Goal: Find specific page/section

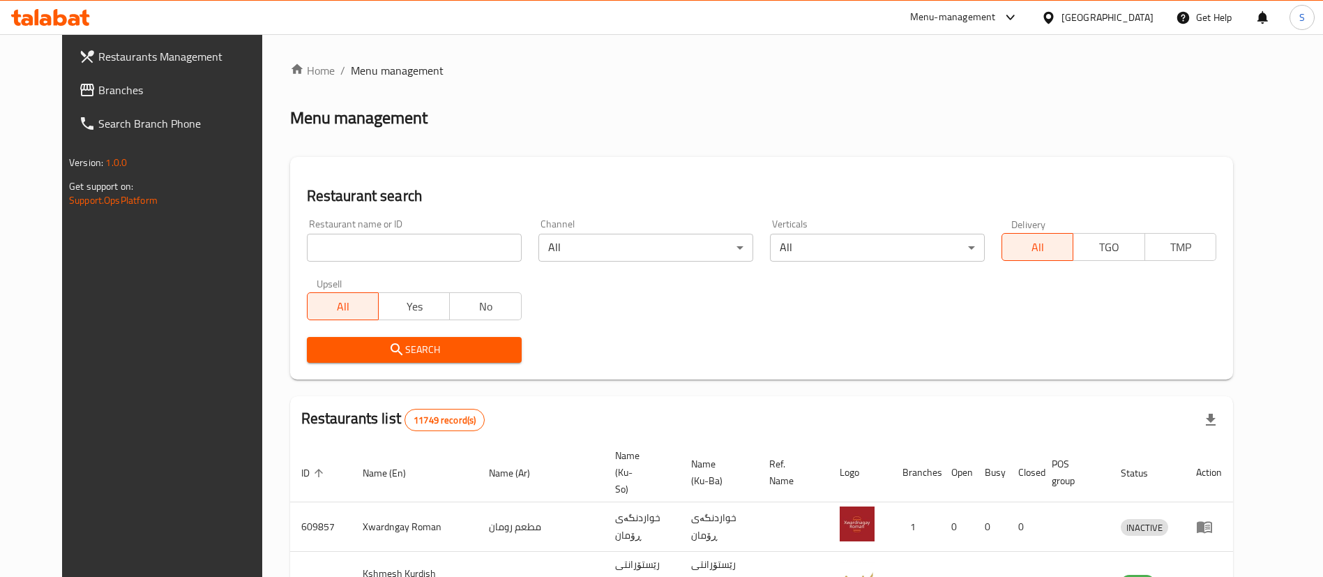
click at [347, 244] on div at bounding box center [661, 288] width 1323 height 577
click at [359, 245] on input "search" at bounding box center [414, 248] width 215 height 28
click at [363, 246] on input "search" at bounding box center [414, 248] width 215 height 28
click at [374, 250] on input "search" at bounding box center [414, 248] width 215 height 28
click at [358, 246] on input "search" at bounding box center [414, 248] width 215 height 28
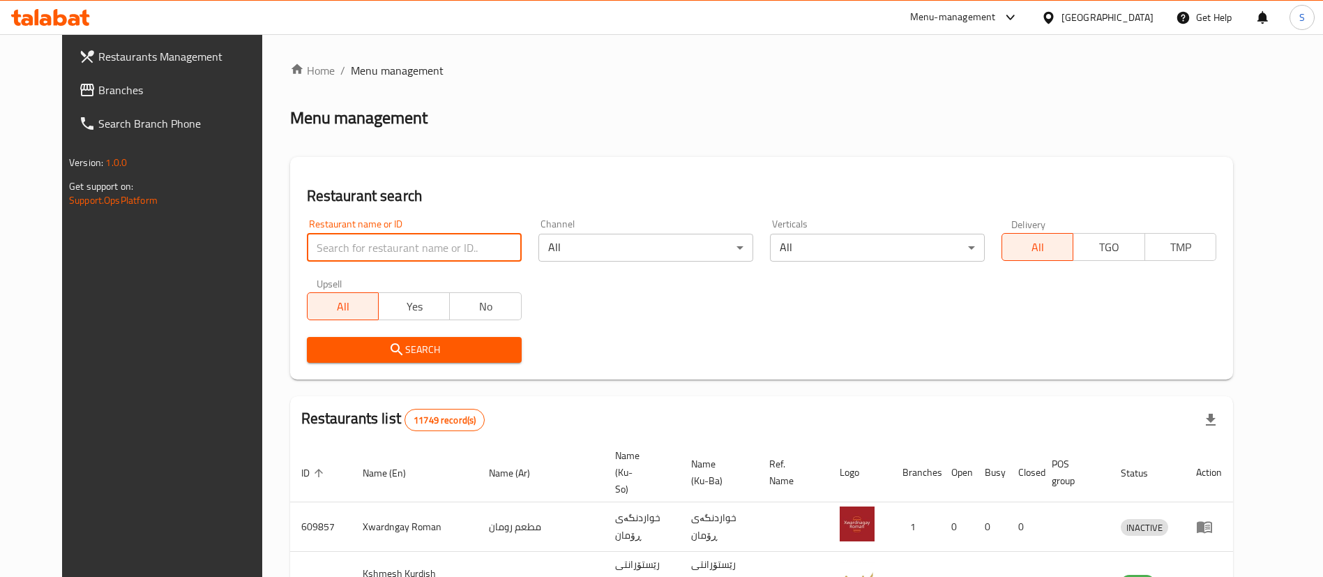
click at [358, 246] on input "search" at bounding box center [414, 248] width 215 height 28
click at [361, 246] on input "search" at bounding box center [414, 248] width 215 height 28
type input "="
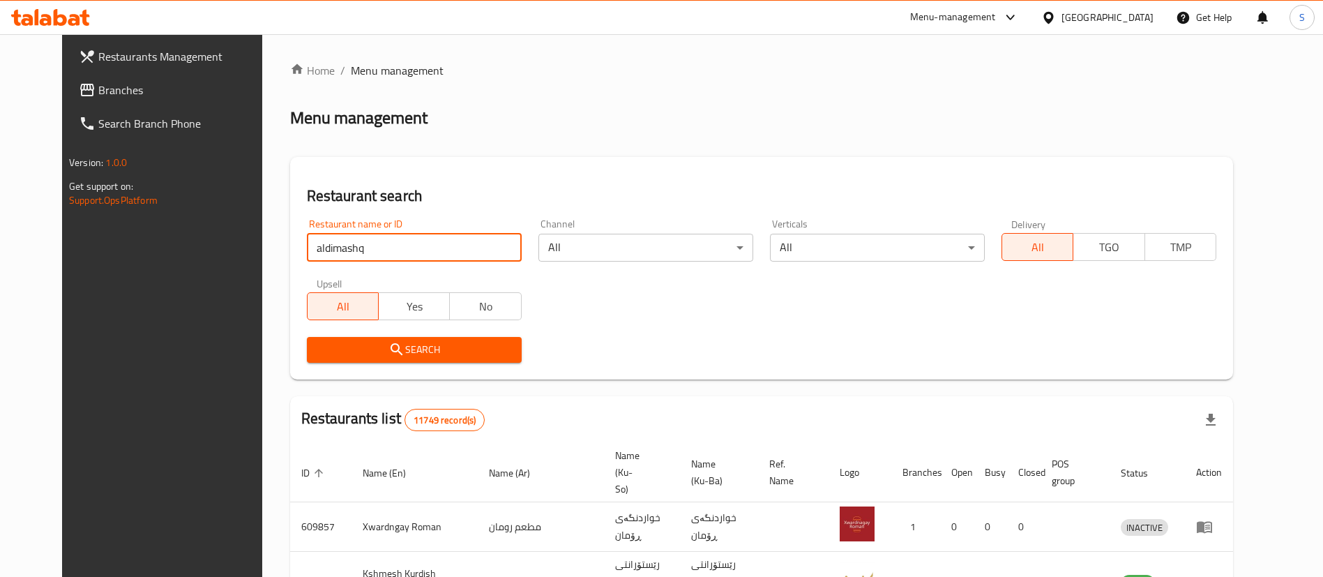
type input "aldimashq"
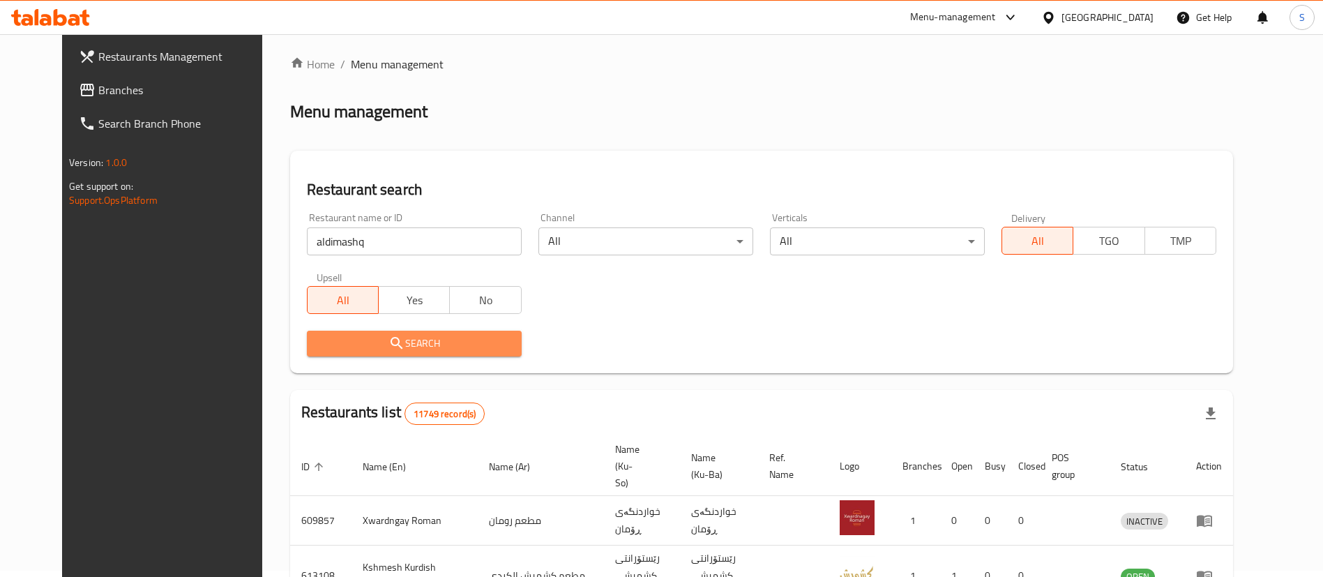
click at [437, 336] on span "Search" at bounding box center [414, 343] width 192 height 17
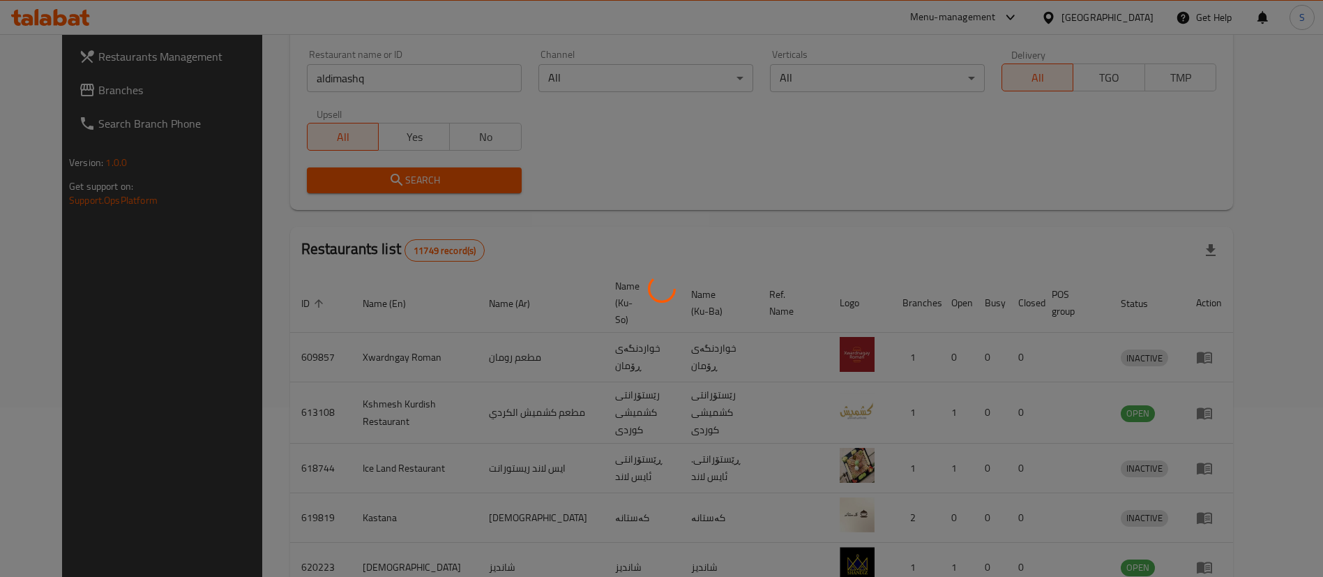
scroll to position [174, 0]
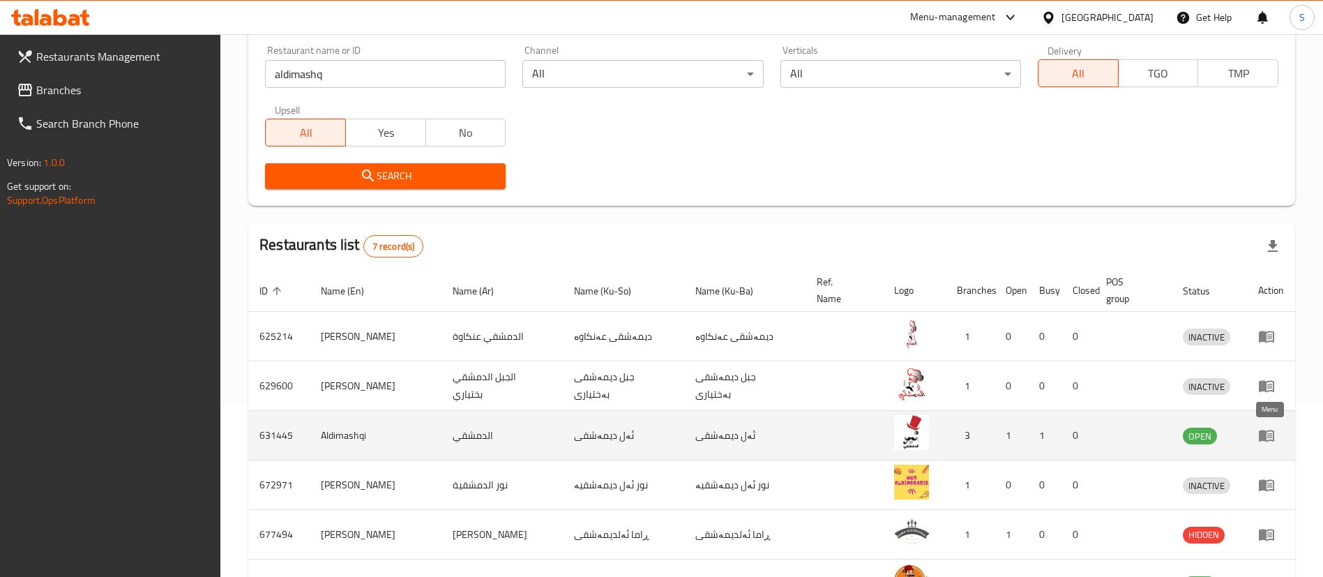
click at [1274, 441] on link "enhanced table" at bounding box center [1271, 435] width 26 height 17
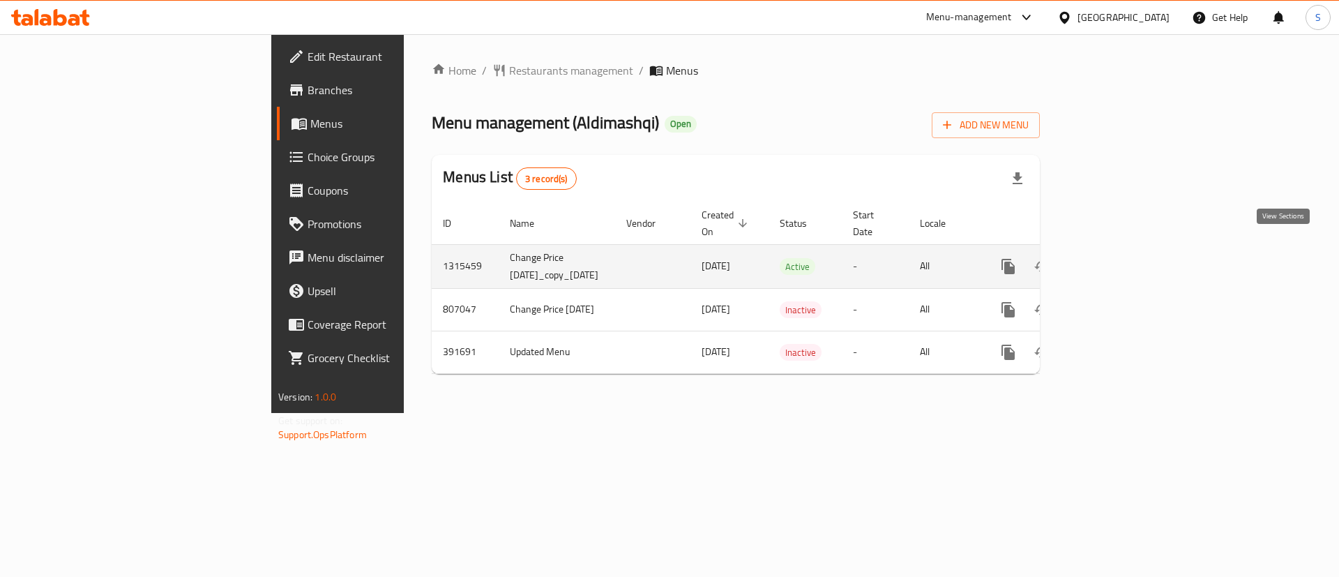
click at [1115, 260] on icon "enhanced table" at bounding box center [1108, 266] width 13 height 13
